Goal: Task Accomplishment & Management: Use online tool/utility

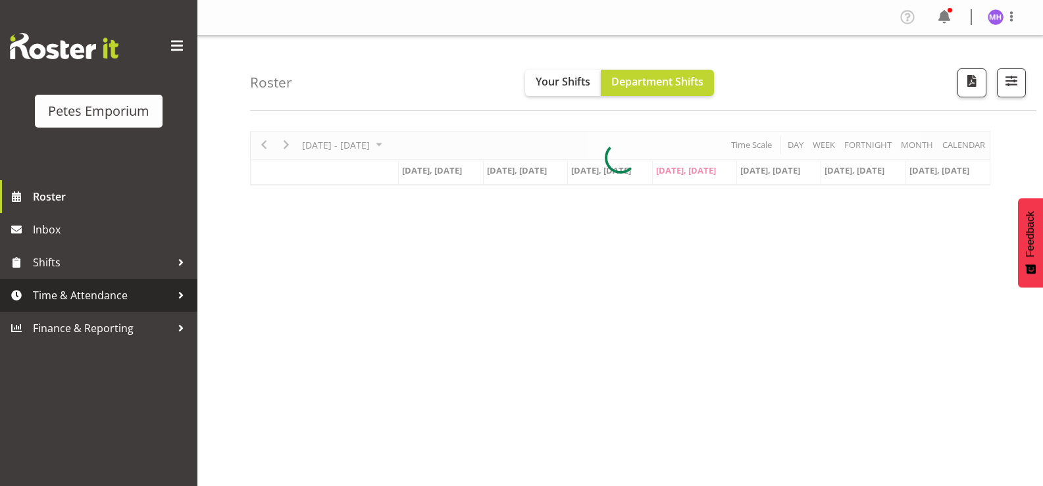
click at [109, 302] on span "Time & Attendance" at bounding box center [102, 296] width 138 height 20
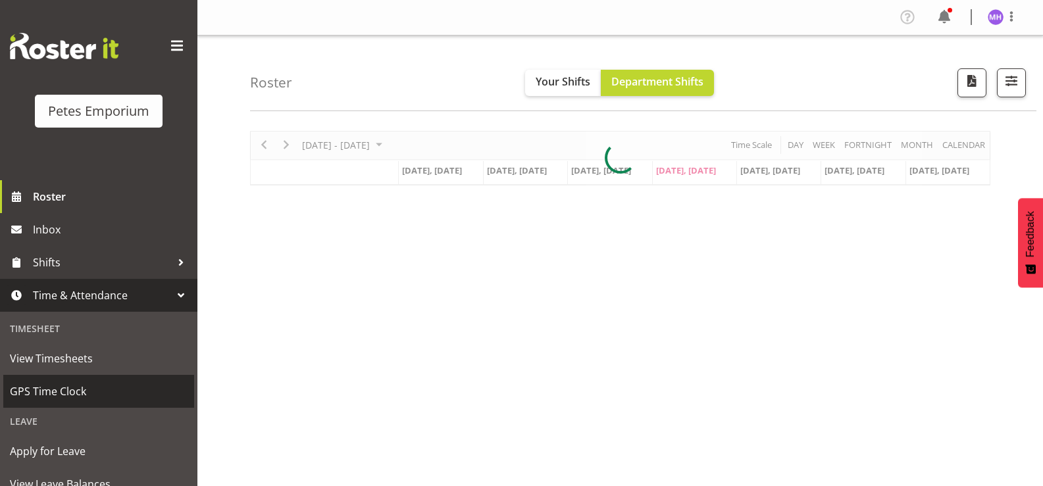
click at [94, 400] on span "GPS Time Clock" at bounding box center [99, 392] width 178 height 20
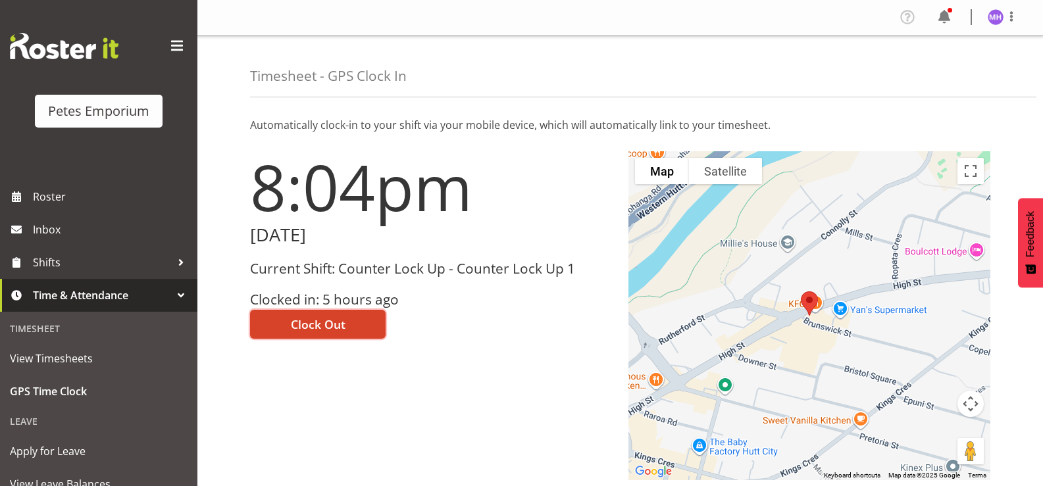
drag, startPoint x: 344, startPoint y: 335, endPoint x: 826, endPoint y: 217, distance: 495.6
click at [344, 334] on button "Clock Out" at bounding box center [318, 324] width 136 height 29
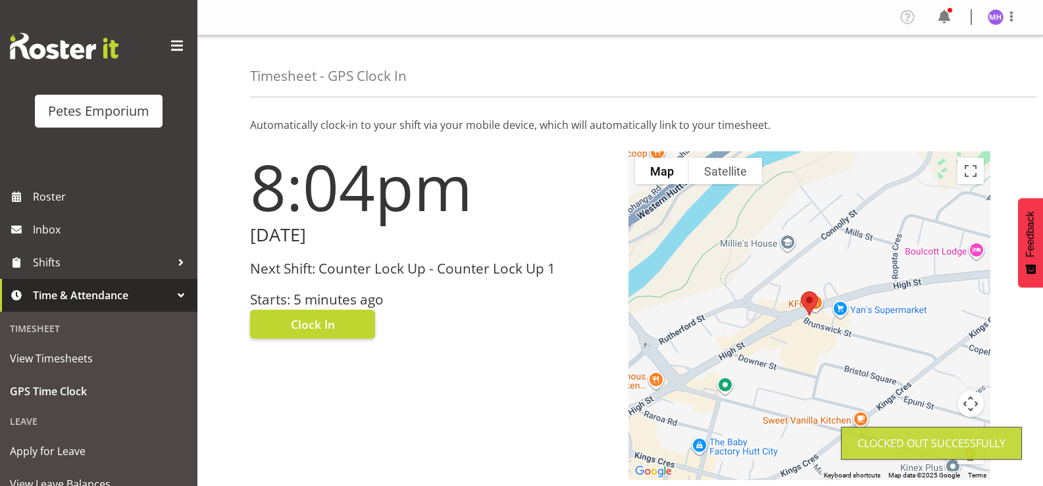
click at [1020, 20] on div "Profile Log Out" at bounding box center [1009, 17] width 42 height 17
click at [1016, 23] on span at bounding box center [1012, 17] width 16 height 16
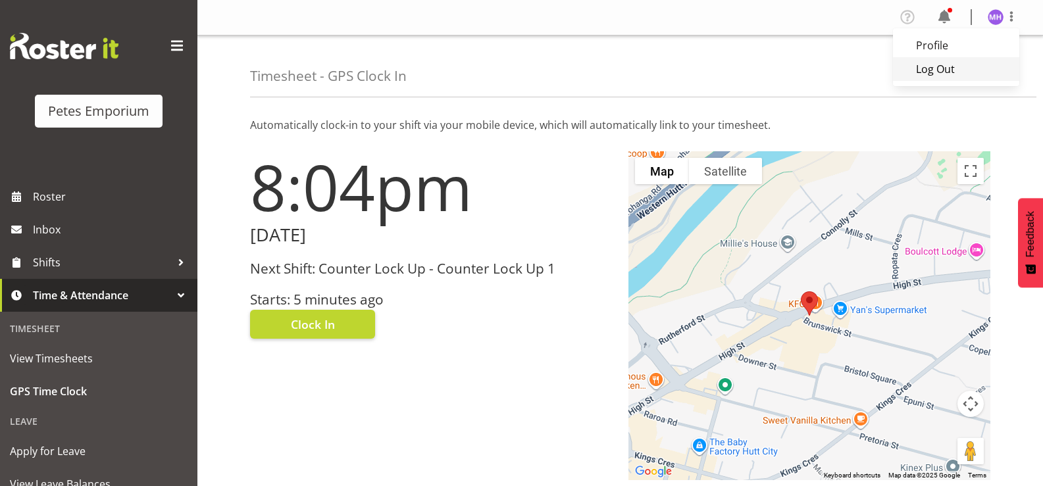
click at [979, 68] on link "Log Out" at bounding box center [956, 69] width 126 height 24
